Goal: Transaction & Acquisition: Purchase product/service

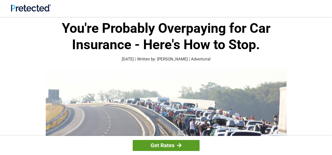
click at [173, 146] on link "Get Rates" at bounding box center [166, 145] width 67 height 11
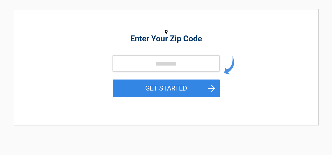
scroll to position [72, 0]
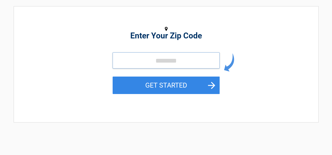
click at [170, 62] on input "tel" at bounding box center [166, 60] width 107 height 16
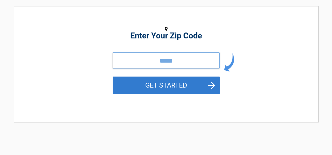
type input "*****"
click at [181, 87] on button "GET STARTED" at bounding box center [166, 84] width 107 height 17
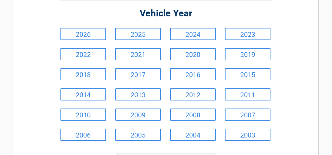
scroll to position [52, 0]
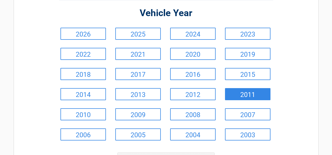
click at [250, 96] on link "2011" at bounding box center [248, 94] width 46 height 12
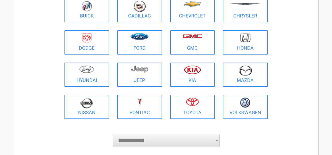
scroll to position [76, 0]
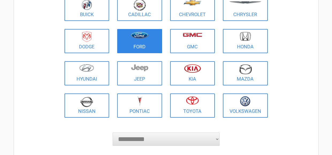
click at [143, 48] on link "Ford" at bounding box center [139, 41] width 45 height 24
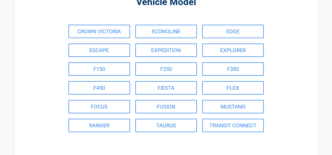
scroll to position [51, 0]
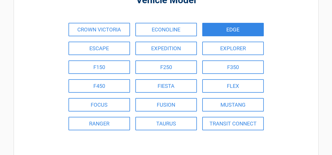
click at [234, 30] on link "EDGE" at bounding box center [234, 29] width 62 height 13
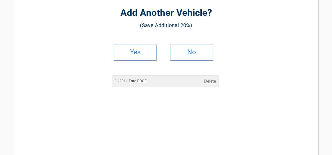
scroll to position [0, 0]
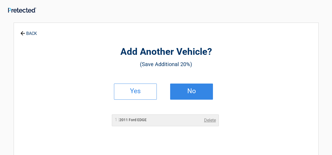
click at [194, 93] on h2 "No" at bounding box center [192, 91] width 32 height 4
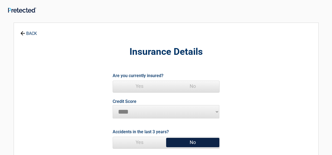
click at [144, 88] on span "Yes" at bounding box center [139, 86] width 53 height 11
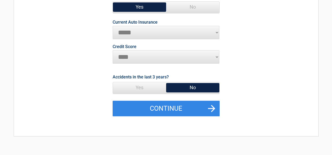
scroll to position [83, 0]
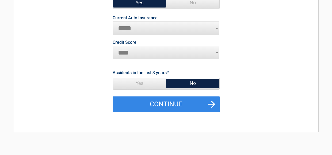
click at [215, 29] on select "**********" at bounding box center [166, 27] width 107 height 13
select select "**********"
click at [113, 21] on select "**********" at bounding box center [166, 27] width 107 height 13
click at [197, 83] on span "No" at bounding box center [192, 83] width 53 height 11
click at [198, 84] on span "No" at bounding box center [192, 83] width 53 height 11
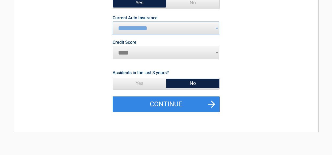
click at [196, 86] on span "No" at bounding box center [192, 83] width 53 height 11
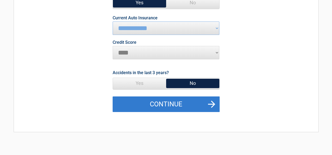
click at [182, 104] on button "Continue" at bounding box center [166, 104] width 107 height 16
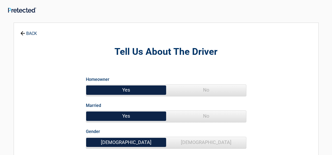
scroll to position [0, 0]
